Goal: Entertainment & Leisure: Consume media (video, audio)

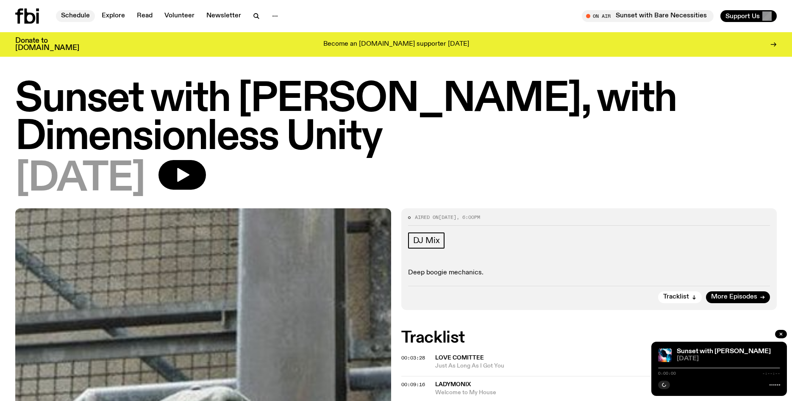
click at [78, 18] on link "Schedule" at bounding box center [75, 16] width 39 height 12
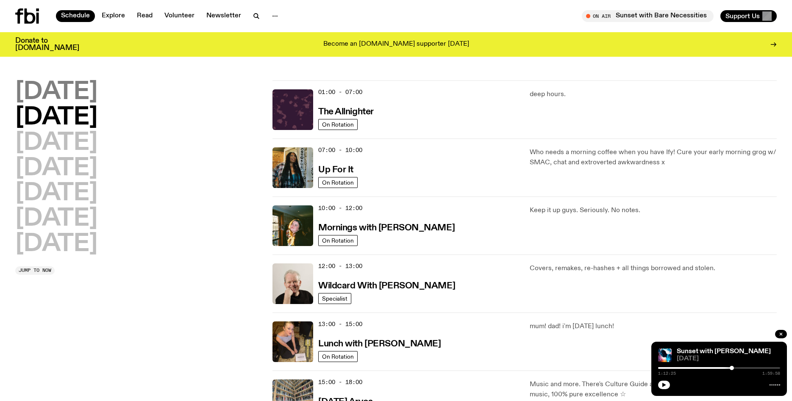
click at [74, 96] on h2 "[DATE]" at bounding box center [56, 92] width 82 height 24
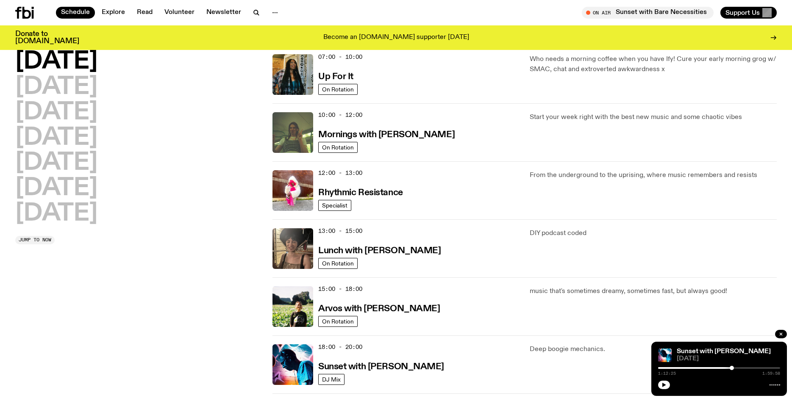
scroll to position [87, 0]
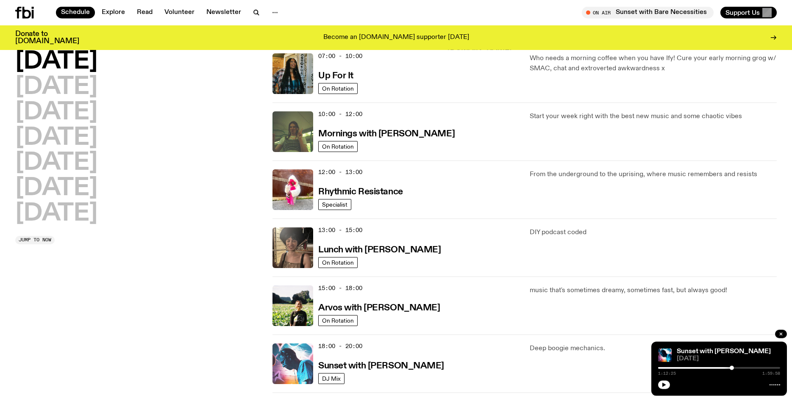
click at [300, 353] on img at bounding box center [292, 364] width 41 height 41
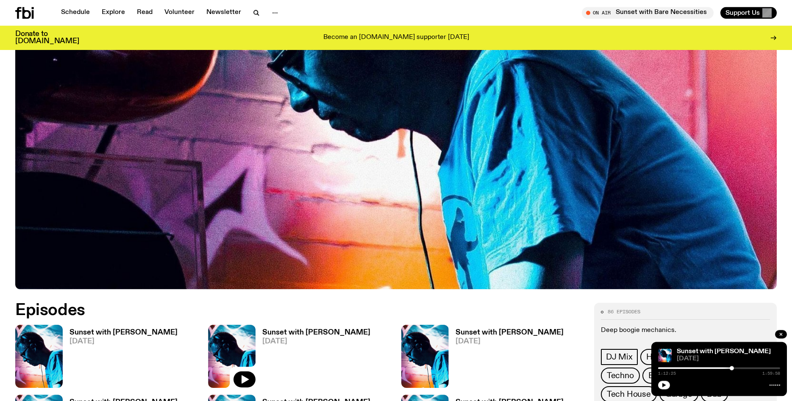
scroll to position [260, 0]
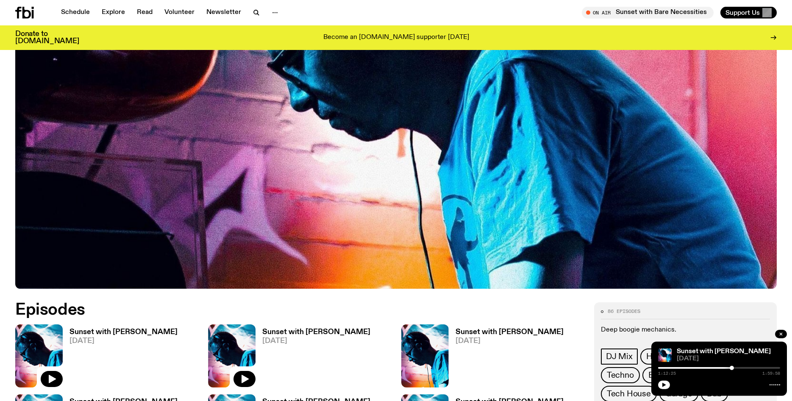
click at [59, 338] on img at bounding box center [38, 356] width 47 height 63
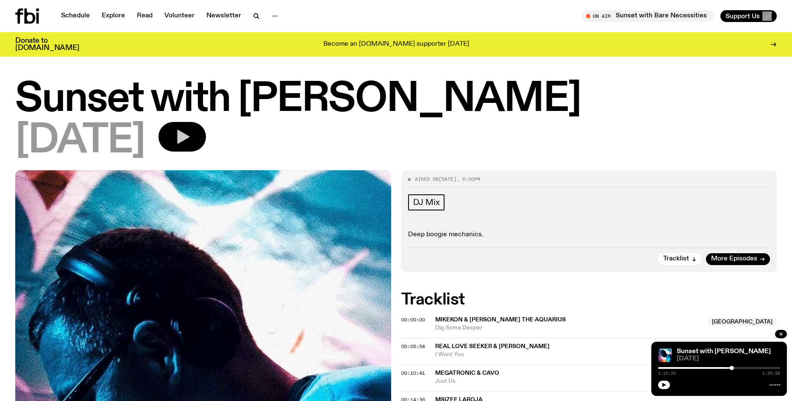
click at [189, 132] on icon "button" at bounding box center [183, 137] width 12 height 14
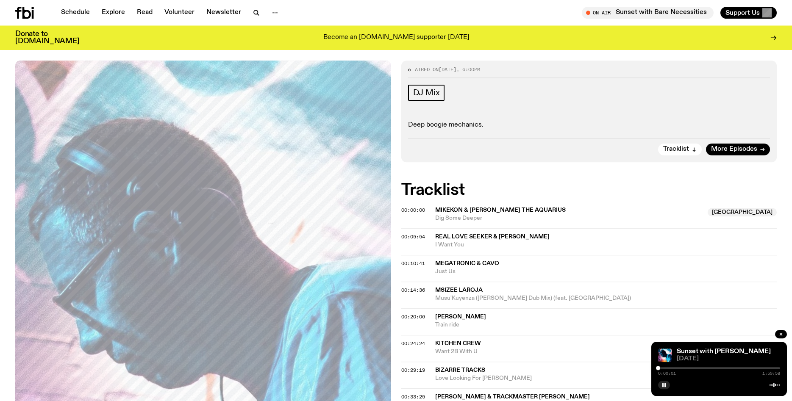
scroll to position [103, 0]
click at [661, 369] on div at bounding box center [719, 368] width 122 height 2
